Goal: Navigation & Orientation: Find specific page/section

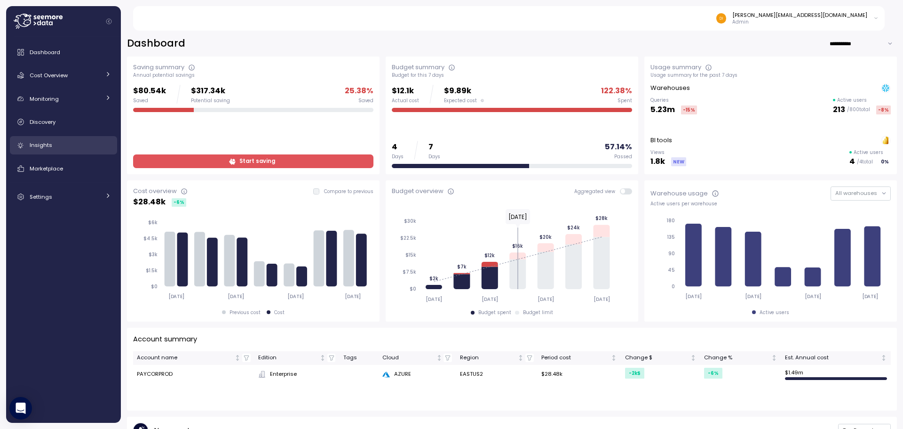
click at [69, 142] on div "Insights" at bounding box center [70, 144] width 81 height 9
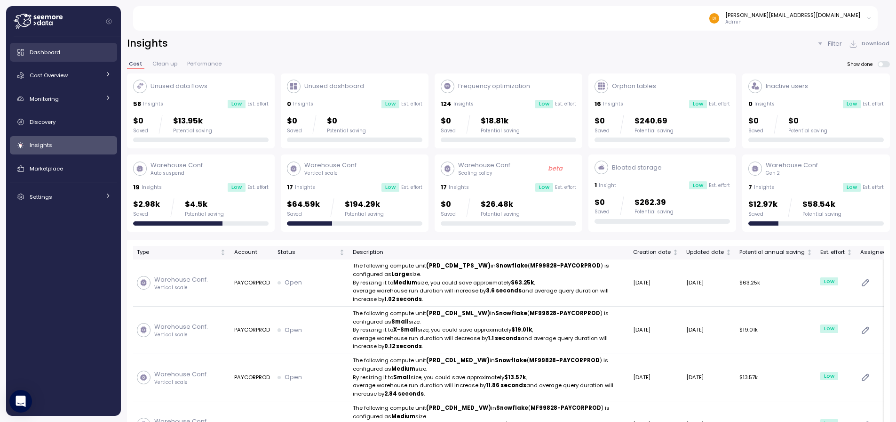
click at [57, 55] on span "Dashboard" at bounding box center [45, 52] width 31 height 8
